Goal: Information Seeking & Learning: Check status

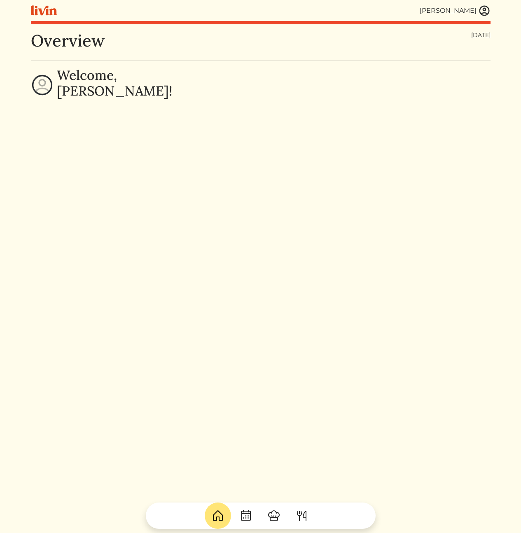
click at [188, 247] on div "Overview Wednesday, Sep 10, 2025 Welcome, Calvin!" at bounding box center [261, 297] width 460 height 533
click at [371, 270] on div "Overview Wednesday, Sep 10, 2025 Welcome, Calvin!" at bounding box center [261, 297] width 460 height 533
click at [270, 215] on div "Overview Wednesday, Sep 10, 2025 Welcome, Calvin!" at bounding box center [261, 297] width 460 height 533
click at [194, 348] on div "Overview Wednesday, Sep 10, 2025 Welcome, Calvin!" at bounding box center [261, 297] width 460 height 533
click at [486, 8] on img at bounding box center [484, 11] width 12 height 12
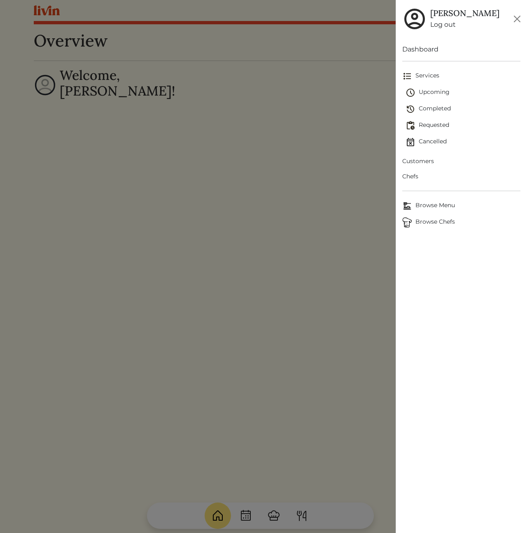
click at [289, 267] on div at bounding box center [263, 266] width 527 height 533
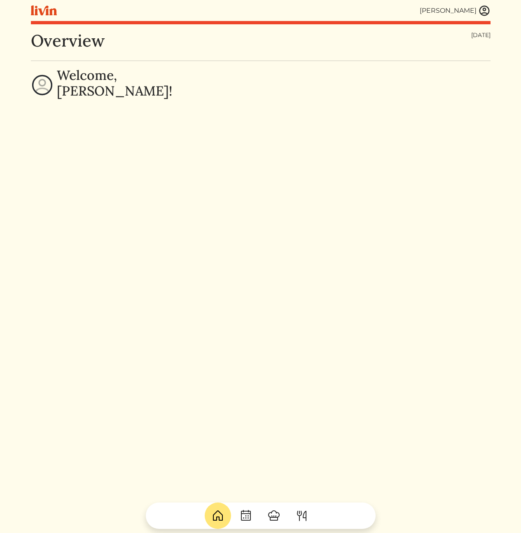
click at [207, 234] on div "Overview Wednesday, Sep 10, 2025 Welcome, Calvin!" at bounding box center [261, 297] width 460 height 533
click at [183, 199] on div "Overview Wednesday, Sep 10, 2025 Welcome, Calvin!" at bounding box center [261, 297] width 460 height 533
click at [486, 10] on img at bounding box center [484, 11] width 12 height 12
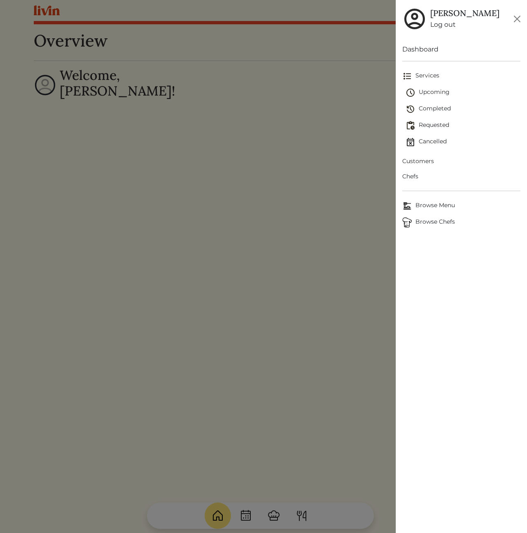
click at [418, 158] on span "Customers" at bounding box center [461, 161] width 118 height 9
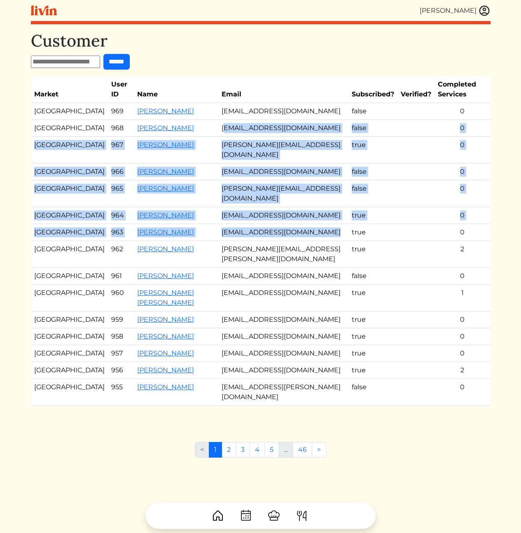
drag, startPoint x: 213, startPoint y: 131, endPoint x: 241, endPoint y: 254, distance: 125.7
click at [241, 251] on tbody "Atlanta 969 [PERSON_NAME] [EMAIL_ADDRESS][DOMAIN_NAME] false 0 Atlanta 968 [PER…" at bounding box center [261, 254] width 460 height 303
click at [241, 241] on td "Drjessicarosesmith@gmail.com" at bounding box center [283, 232] width 130 height 17
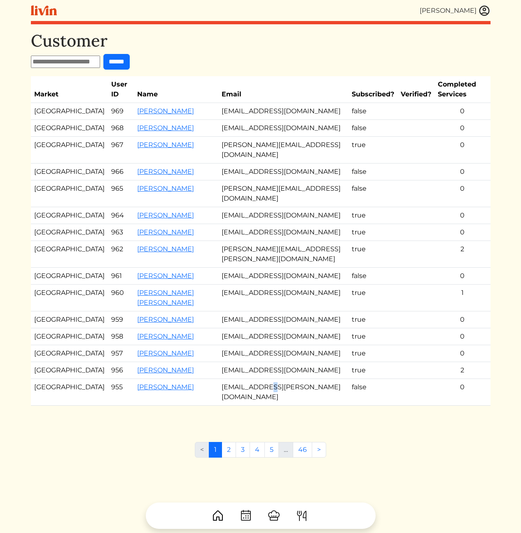
click at [248, 406] on td "jazz.ellison@gmail.com" at bounding box center [283, 392] width 130 height 27
click at [144, 391] on link "Jazzmene vitte" at bounding box center [165, 387] width 57 height 8
click at [269, 306] on td "margorens@gmail.com" at bounding box center [283, 298] width 130 height 27
click at [259, 362] on td "clmconsults1616@gmail.com" at bounding box center [283, 353] width 130 height 17
click at [229, 458] on link "2" at bounding box center [229, 450] width 14 height 16
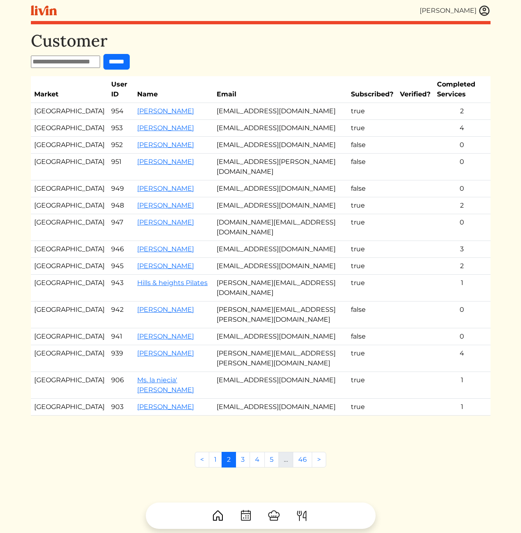
click at [213, 258] on td "[EMAIL_ADDRESS][DOMAIN_NAME]" at bounding box center [280, 266] width 134 height 17
click at [137, 262] on link "[PERSON_NAME]" at bounding box center [165, 266] width 57 height 8
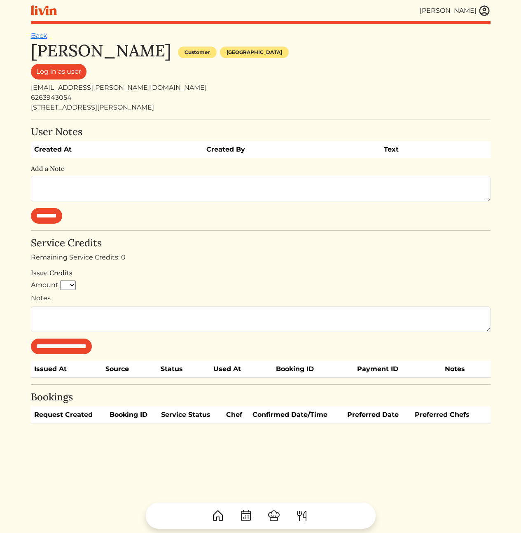
click at [278, 87] on div "[EMAIL_ADDRESS][PERSON_NAME][DOMAIN_NAME]" at bounding box center [261, 88] width 460 height 10
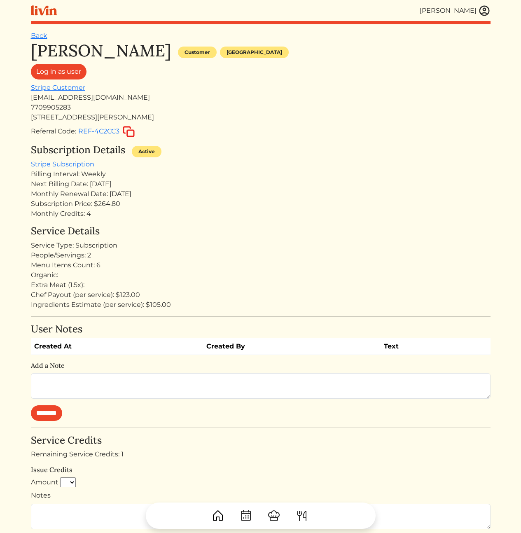
click at [260, 234] on h4 "Service Details" at bounding box center [261, 231] width 460 height 12
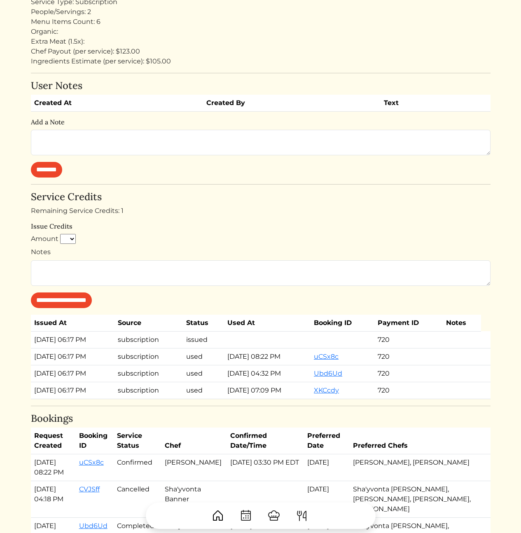
click at [262, 364] on td "[DATE] 08:22 PM" at bounding box center [267, 356] width 86 height 17
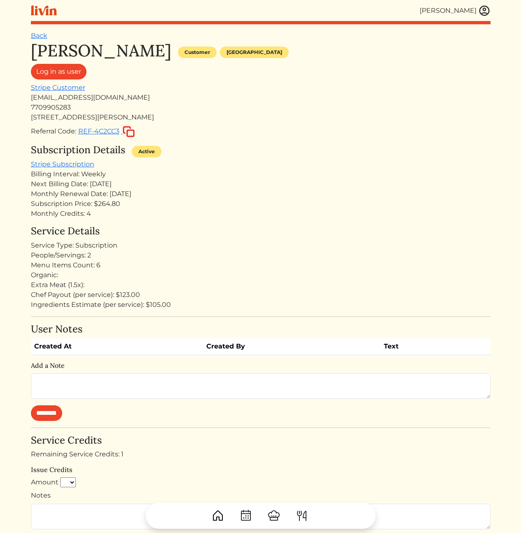
scroll to position [5, 0]
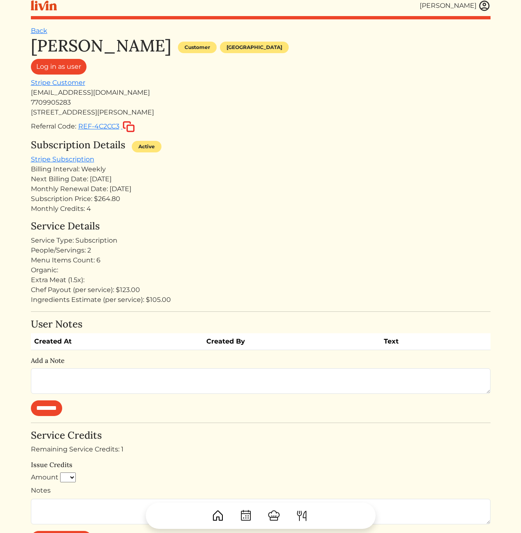
click at [73, 210] on div "Monthly Credits: 4" at bounding box center [261, 209] width 460 height 10
click at [97, 262] on div "Menu Items Count: 6" at bounding box center [261, 260] width 460 height 10
drag, startPoint x: 151, startPoint y: 266, endPoint x: 38, endPoint y: 253, distance: 113.6
click at [39, 253] on div "Service Details Service Type: Subscription People/Servings: 2 Menu Items Count:…" at bounding box center [261, 262] width 460 height 84
click at [106, 268] on div "Organic:" at bounding box center [261, 270] width 460 height 10
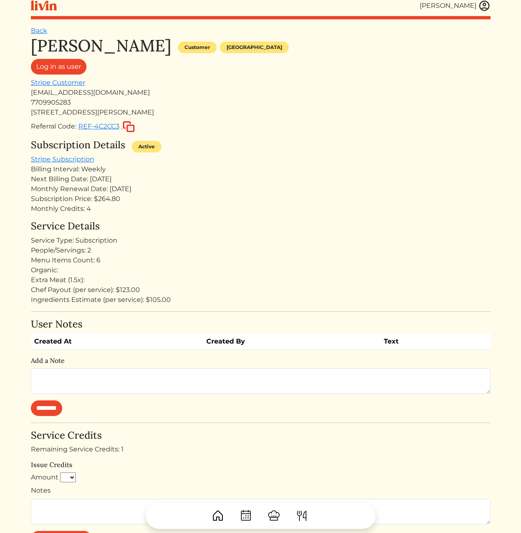
click at [271, 226] on h4 "Service Details" at bounding box center [261, 226] width 460 height 12
click at [313, 226] on h4 "Service Details" at bounding box center [261, 226] width 460 height 12
click at [354, 236] on div "Service Type: Subscription" at bounding box center [261, 241] width 460 height 10
